Goal: Information Seeking & Learning: Learn about a topic

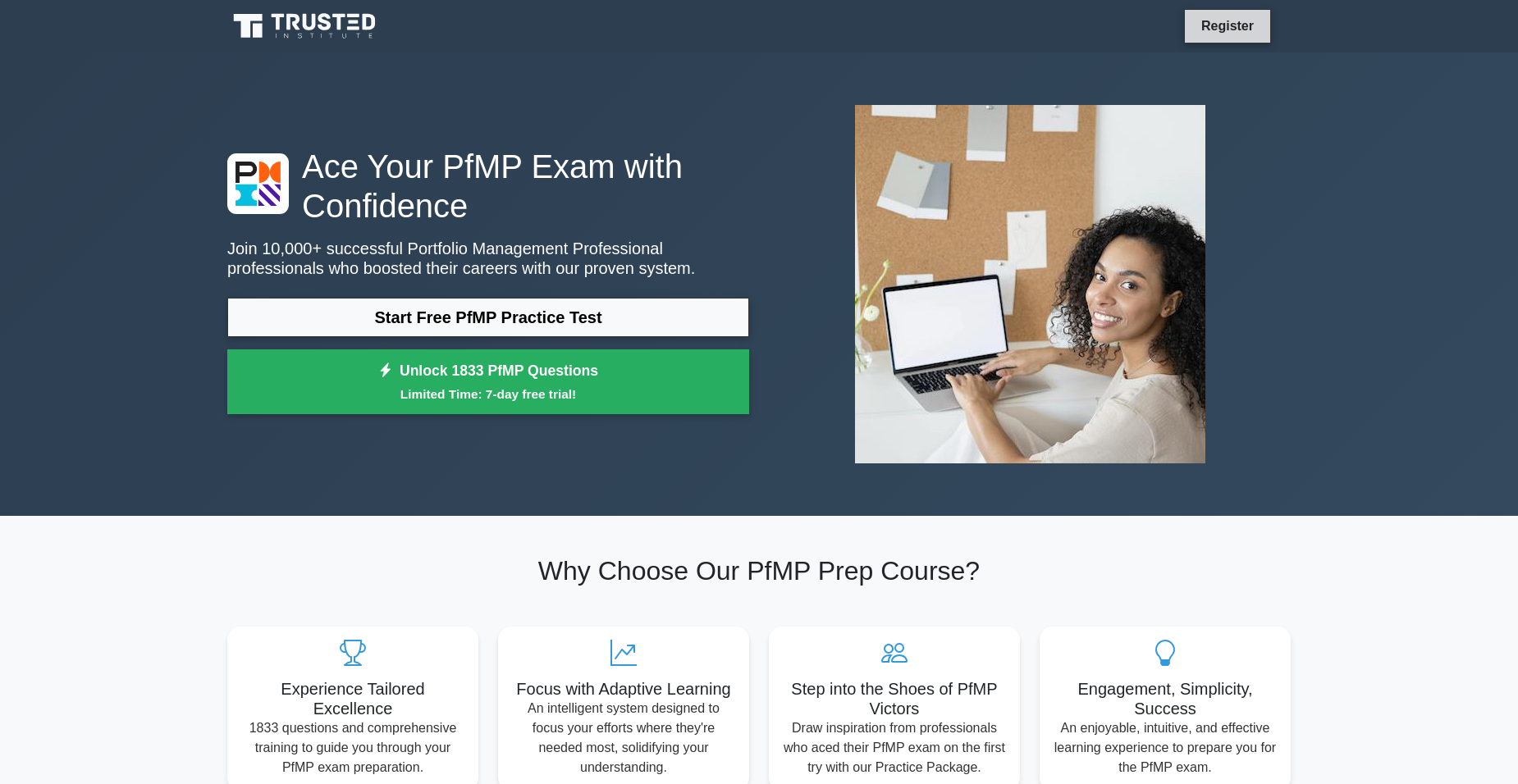
click at [1247, 22] on link "Register" at bounding box center [1227, 26] width 72 height 21
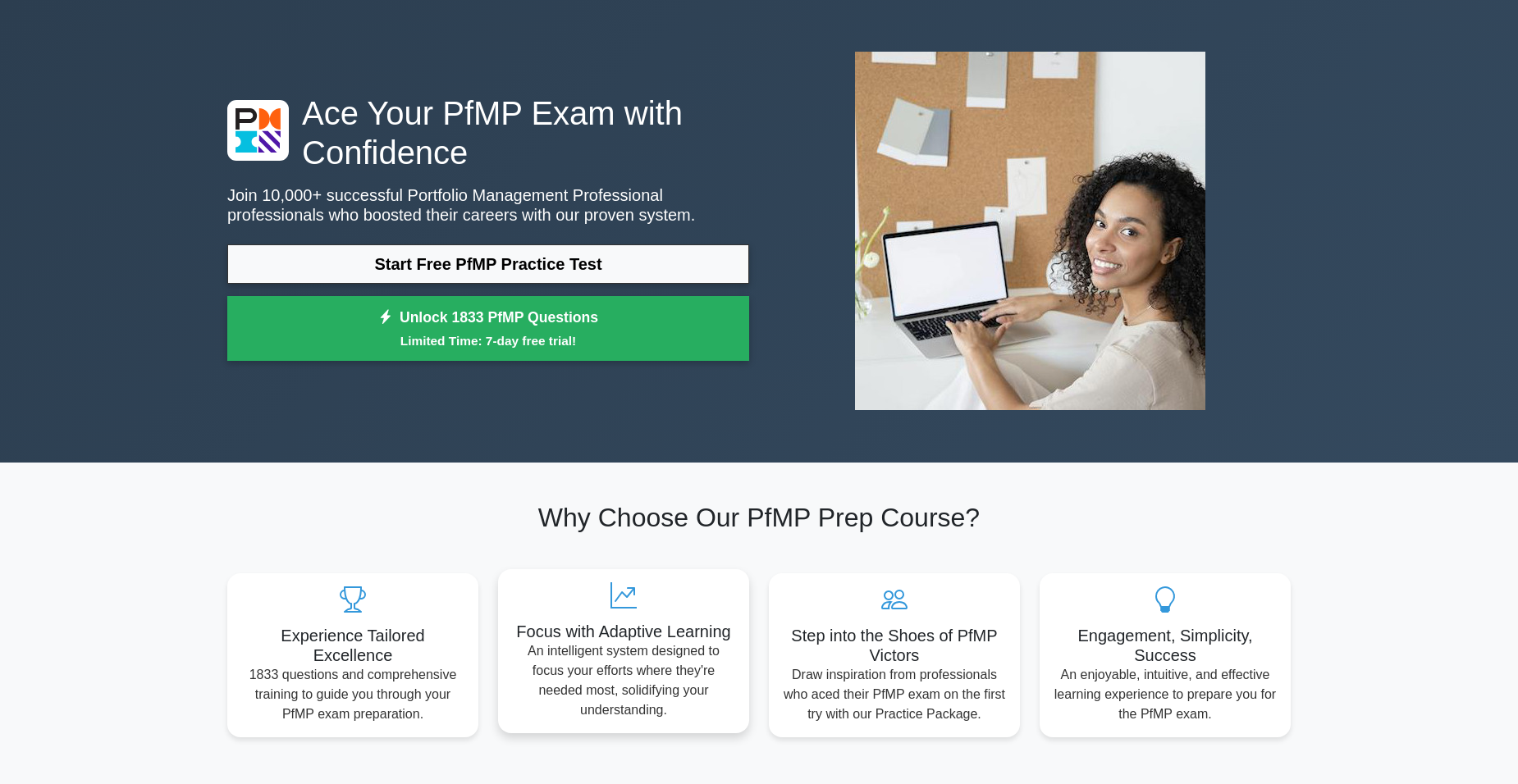
scroll to position [82, 0]
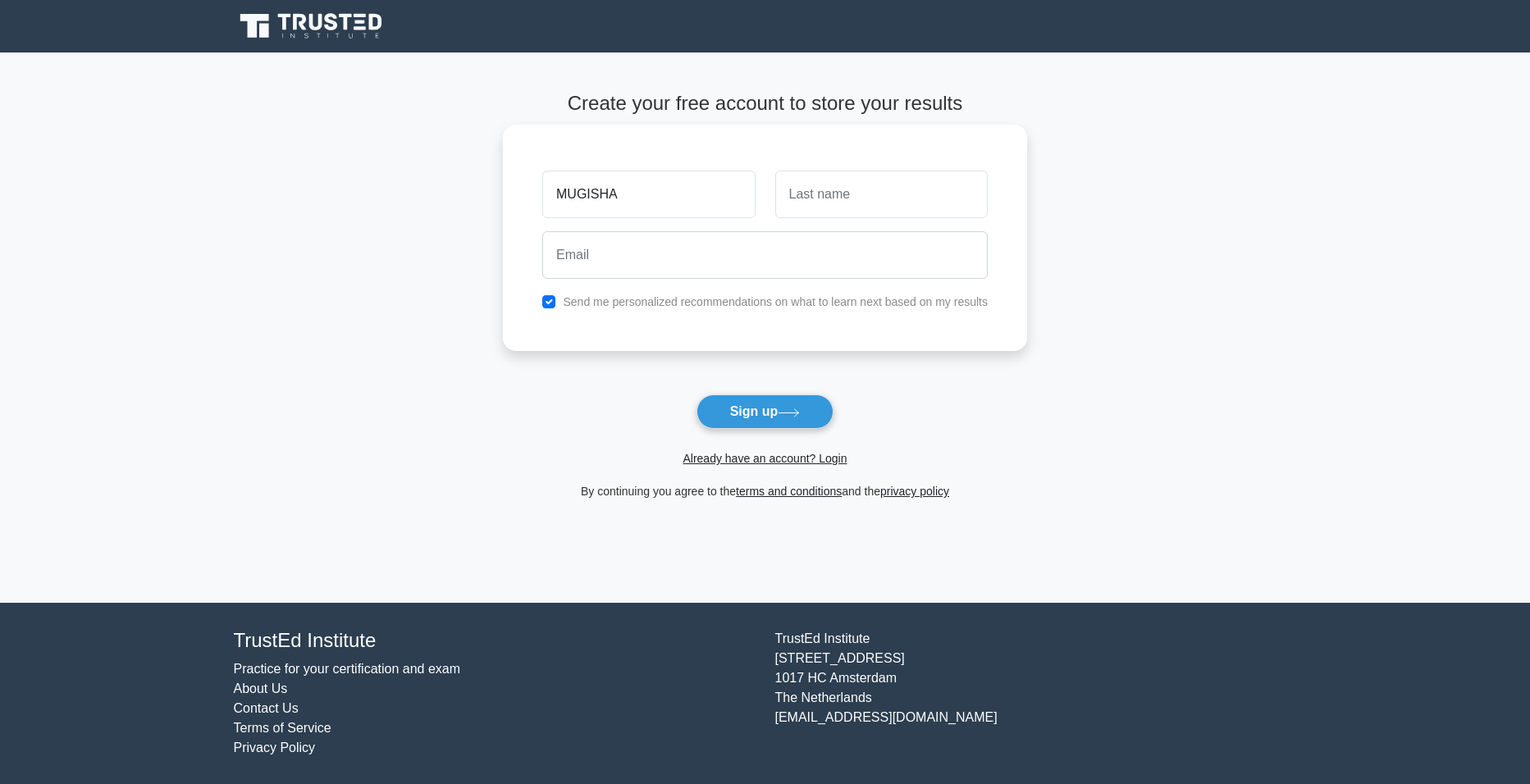
type input "MUGISHA"
click at [850, 199] on input "text" at bounding box center [881, 194] width 213 height 48
click at [800, 194] on input "GOFFREY" at bounding box center [881, 194] width 213 height 48
type input "GEOFFREY"
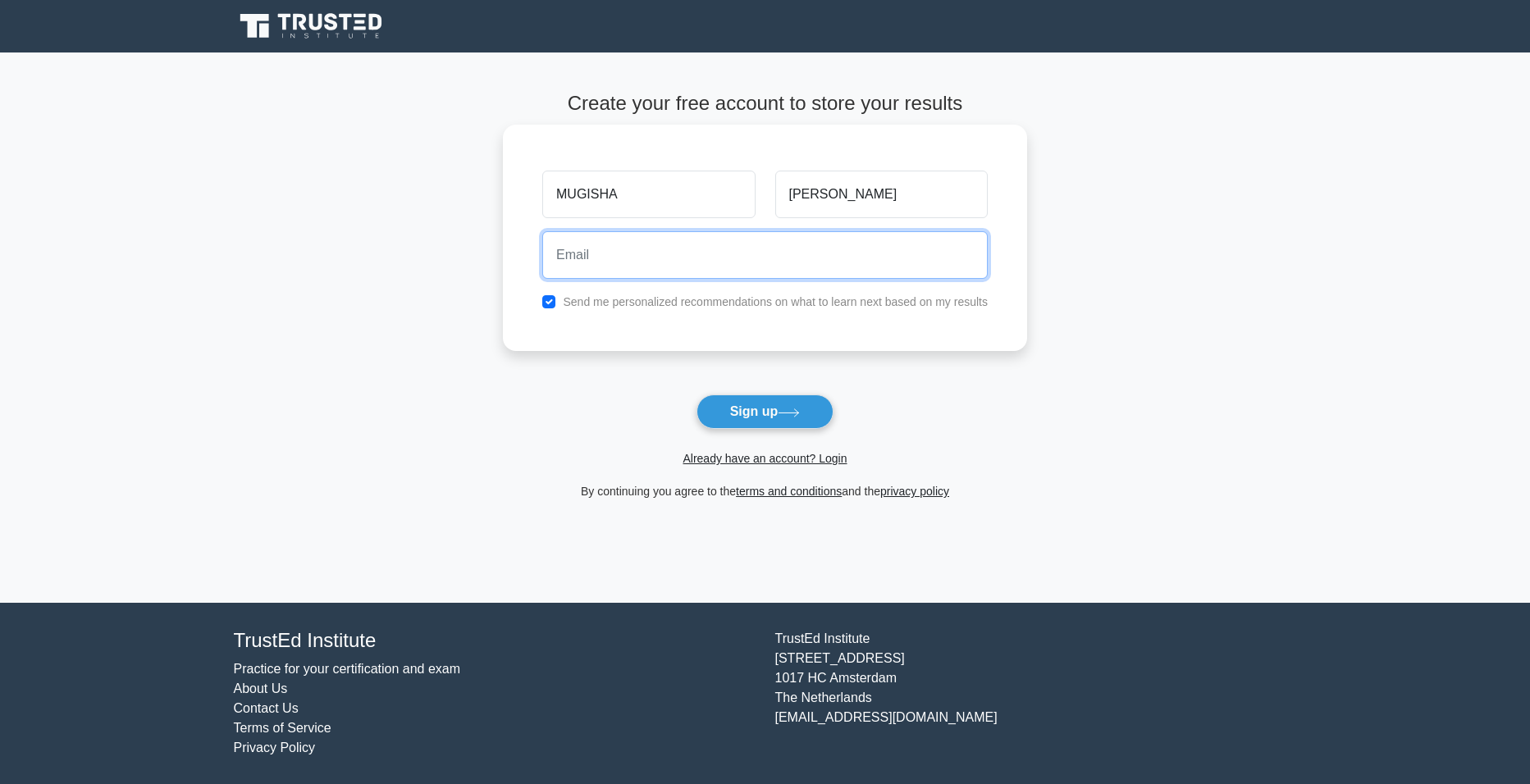
drag, startPoint x: 631, startPoint y: 250, endPoint x: 629, endPoint y: 260, distance: 10.2
click at [630, 253] on input "email" at bounding box center [765, 255] width 445 height 48
type input "mugishageoffrey23@gmail.com"
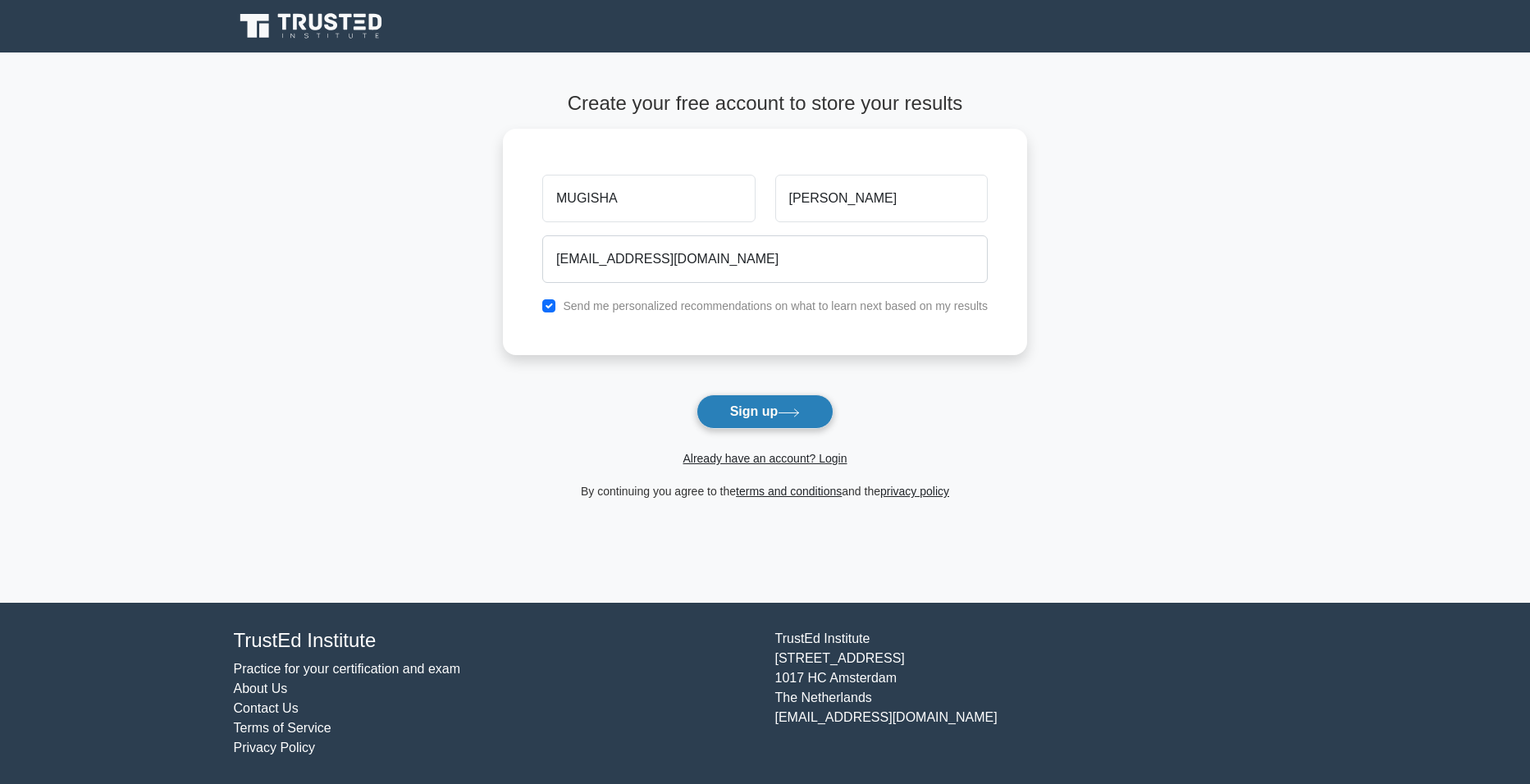
click at [753, 399] on button "Sign up" at bounding box center [765, 412] width 138 height 35
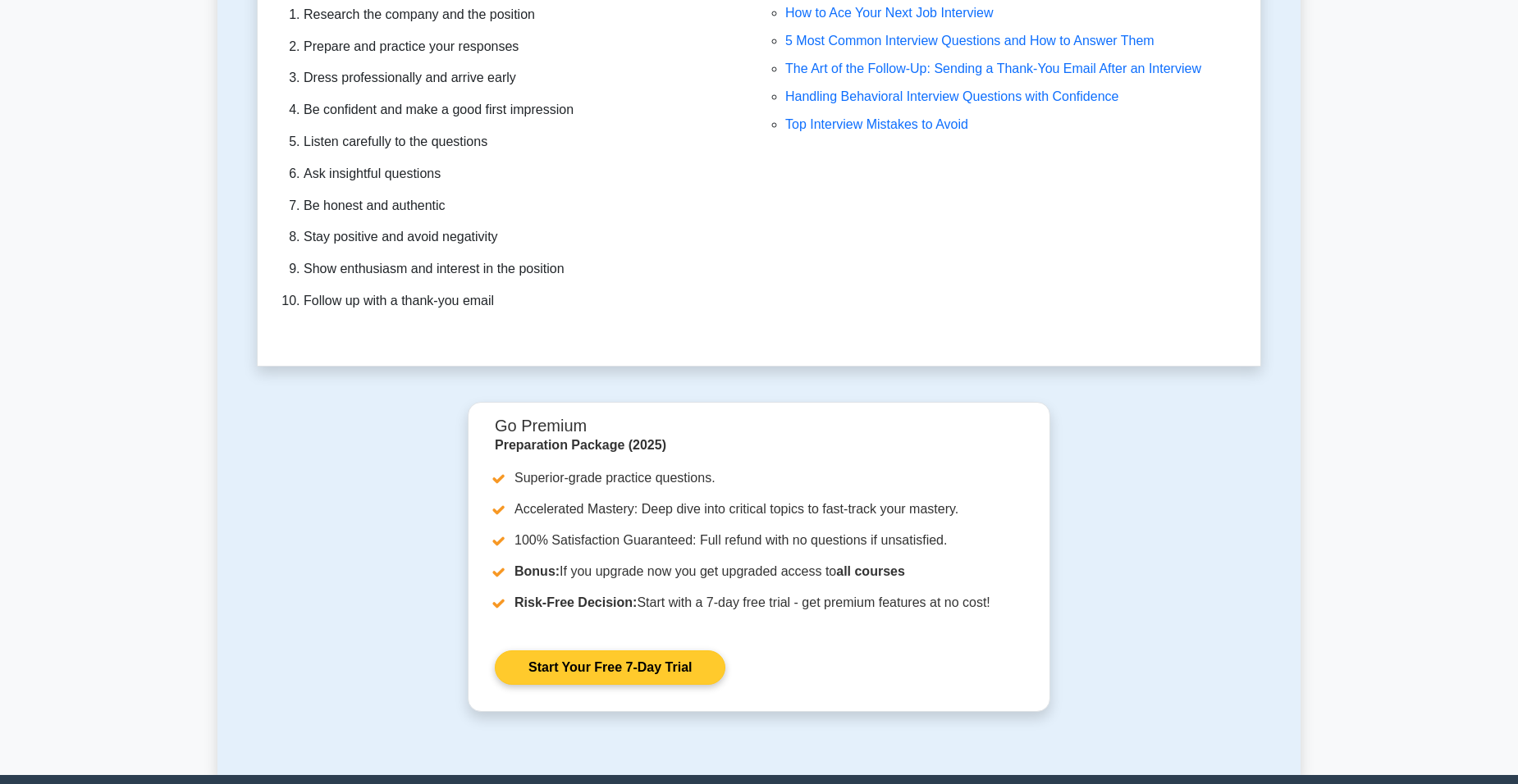
scroll to position [4816, 0]
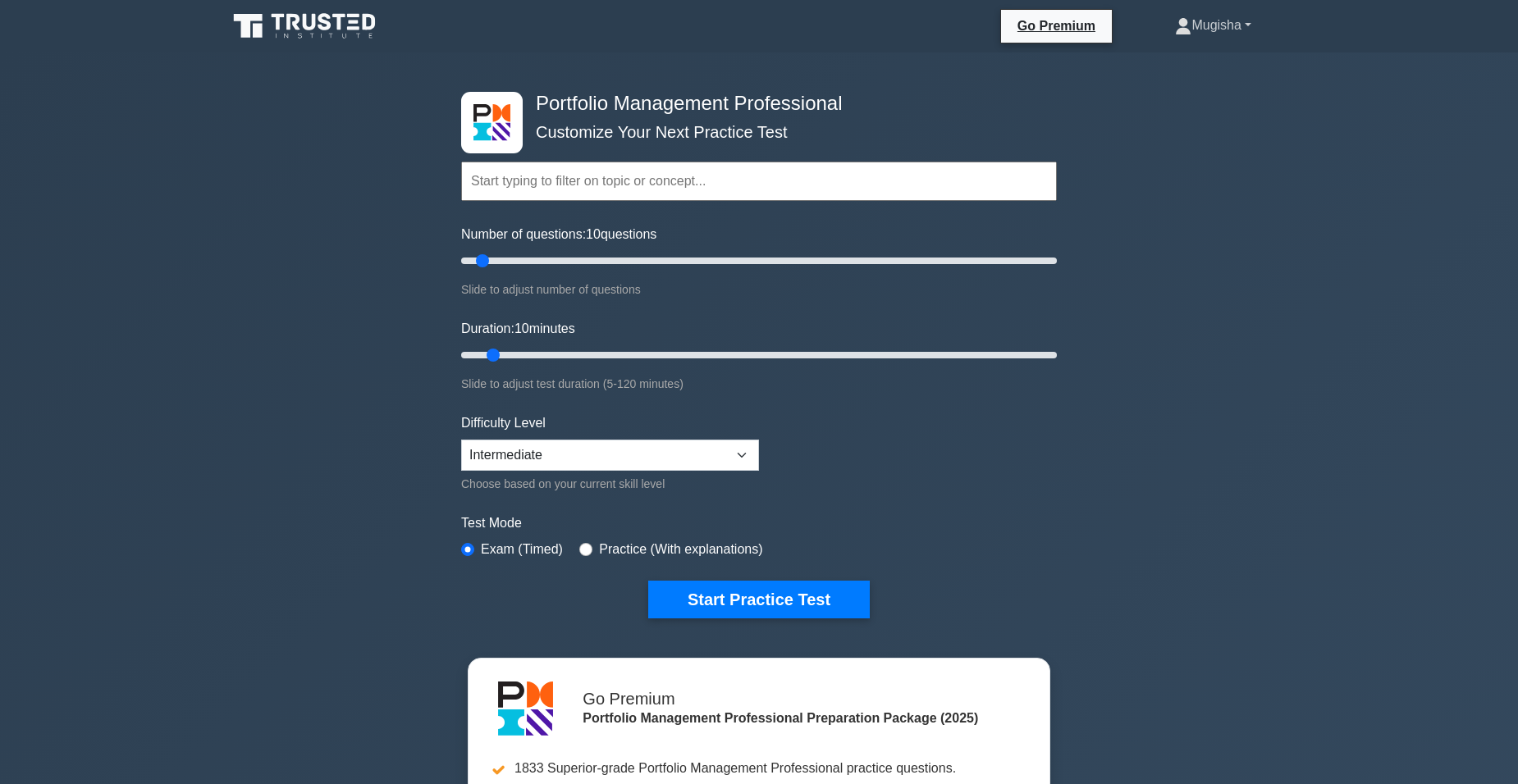
click at [1242, 17] on link "Mugisha" at bounding box center [1213, 25] width 155 height 33
click at [429, 43] on div "Go Premium Mugisha Profile Settings Profile Settings Go Premium Mugisha Profile…" at bounding box center [844, 26] width 893 height 35
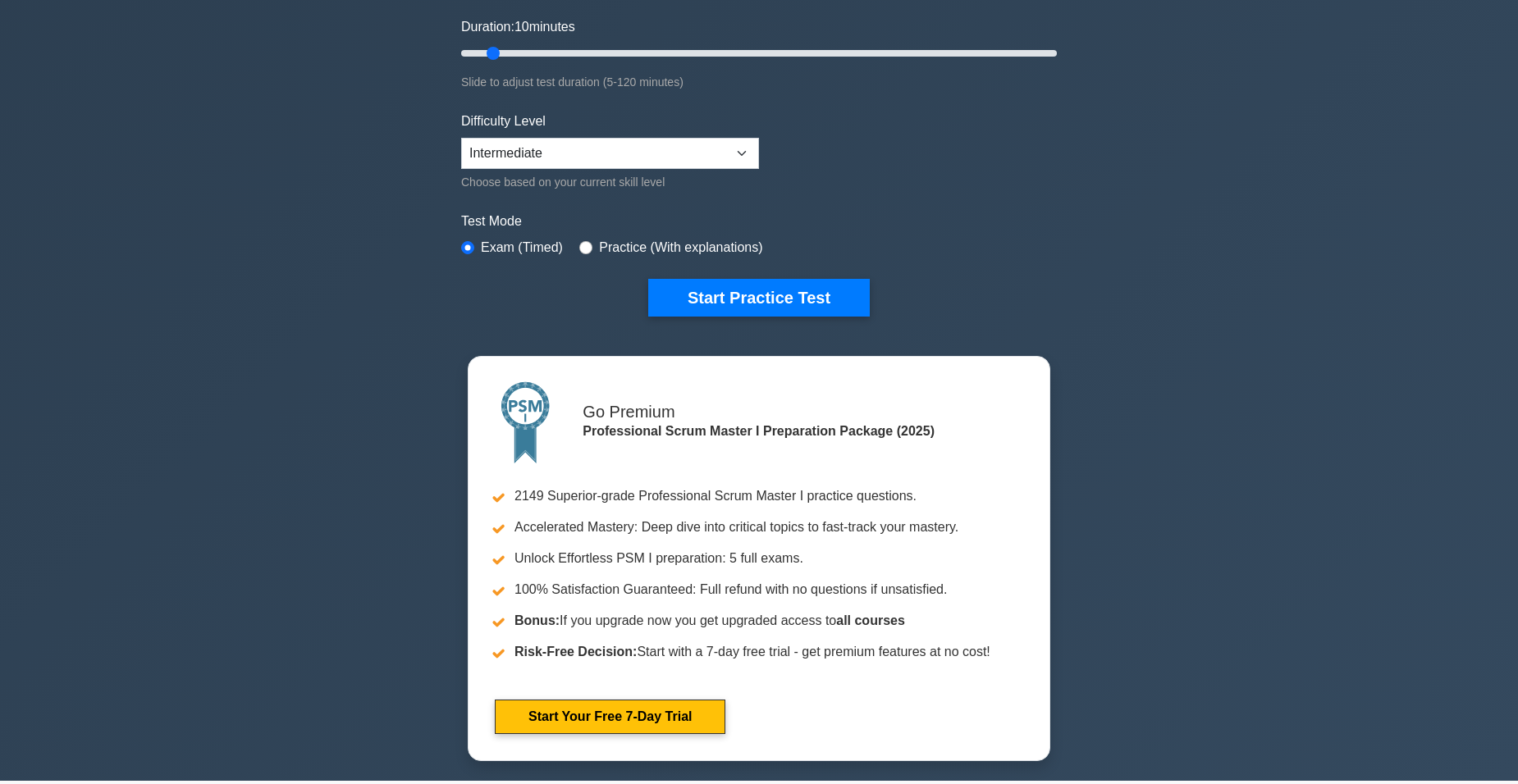
scroll to position [328, 0]
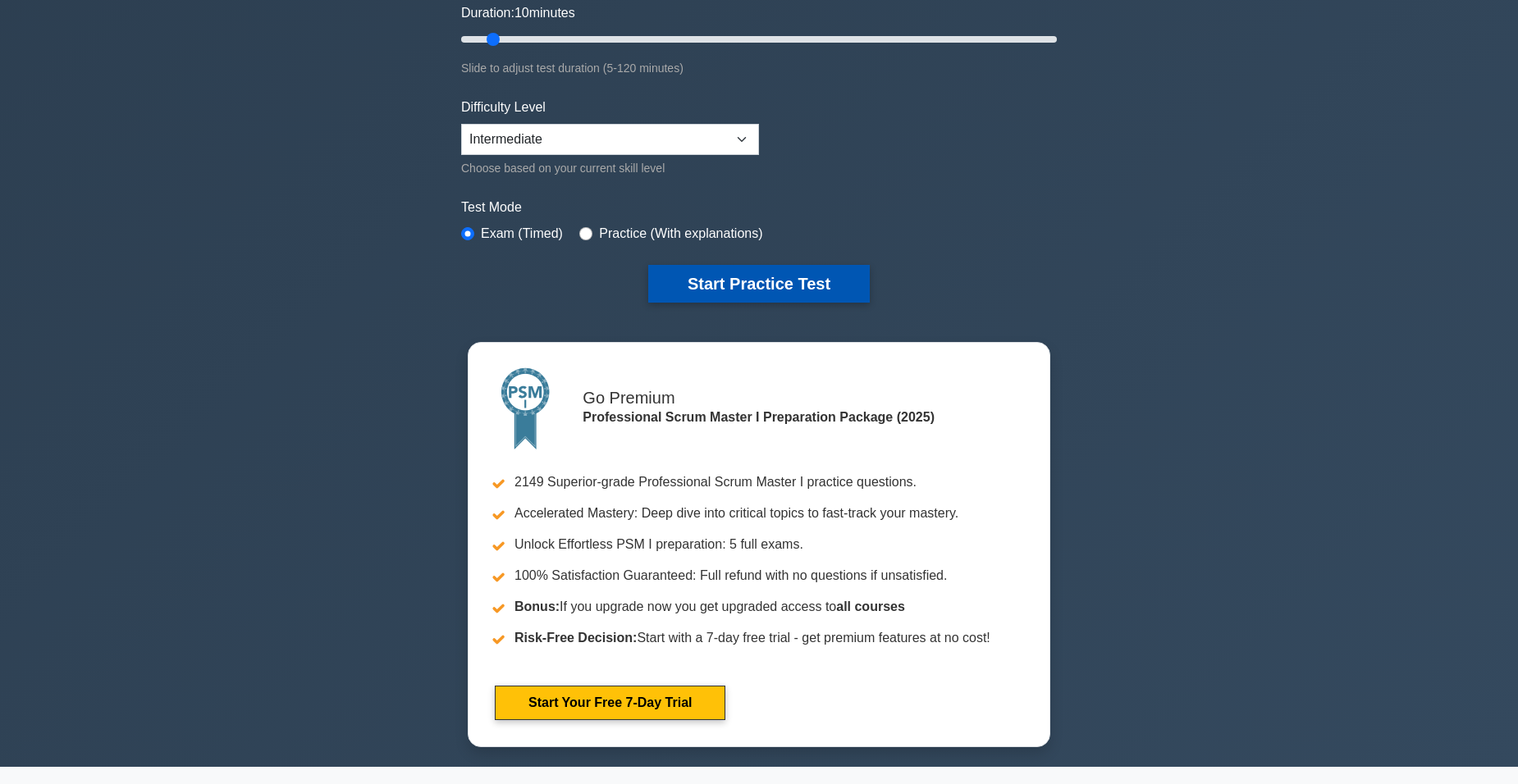
click at [726, 288] on button "Start Practice Test" at bounding box center [758, 284] width 221 height 37
